Goal: Information Seeking & Learning: Learn about a topic

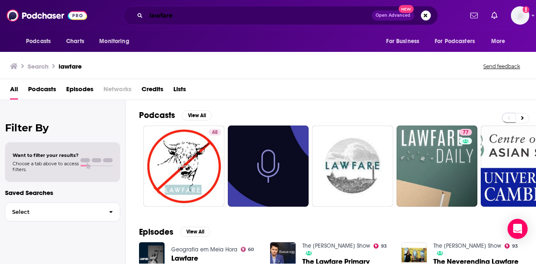
click at [173, 15] on input "lawfare" at bounding box center [259, 15] width 226 height 13
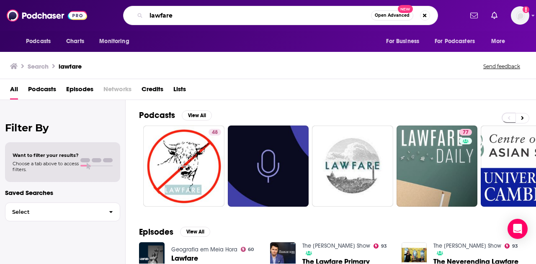
click at [173, 15] on input "lawfare" at bounding box center [258, 15] width 225 height 13
type input "business talk"
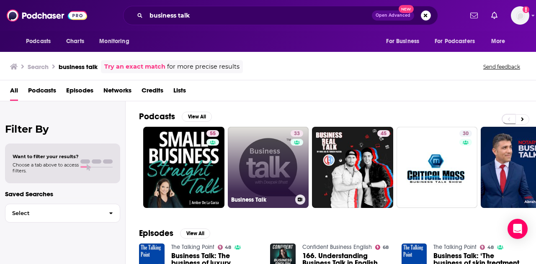
click at [271, 165] on link "33 Business Talk" at bounding box center [268, 167] width 81 height 81
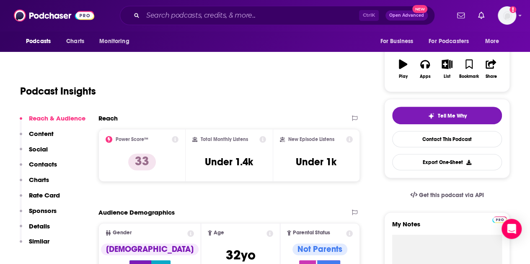
scroll to position [129, 0]
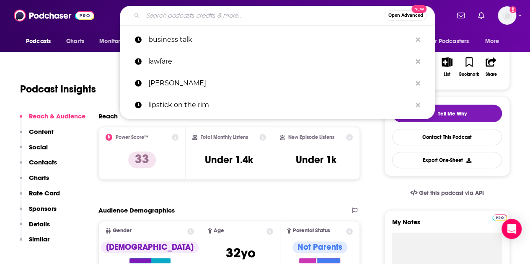
click at [182, 16] on input "Search podcasts, credits, & more..." at bounding box center [264, 15] width 242 height 13
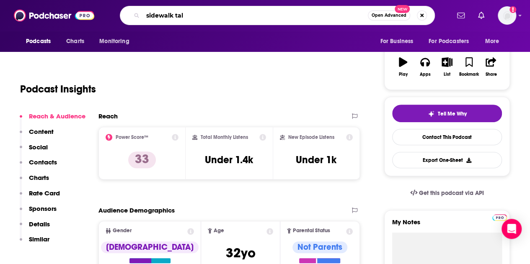
type input "sidewalk talk"
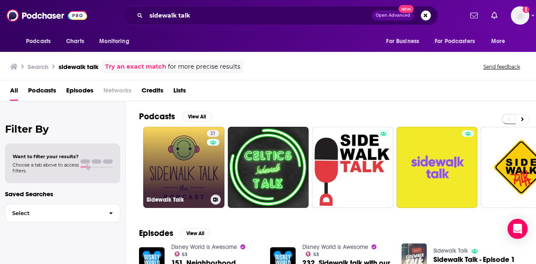
click at [189, 161] on link "21 Sidewalk Talk" at bounding box center [183, 167] width 81 height 81
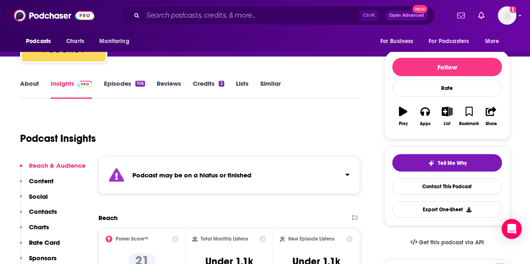
scroll to position [135, 0]
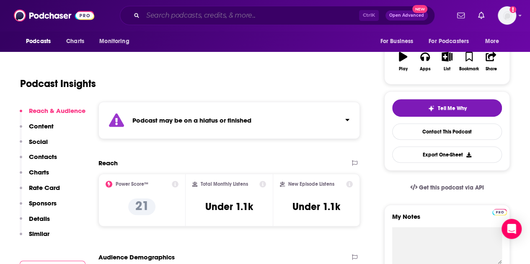
click at [178, 14] on input "Search podcasts, credits, & more..." at bounding box center [251, 15] width 216 height 13
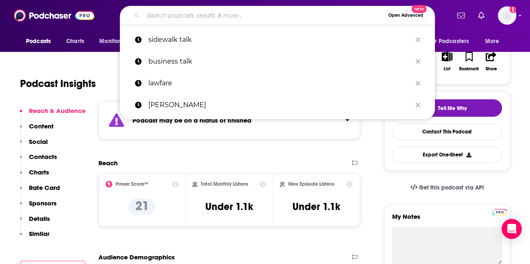
type input "n"
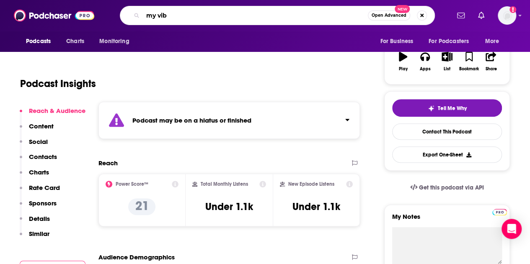
type input "my vibe"
